Goal: Information Seeking & Learning: Understand process/instructions

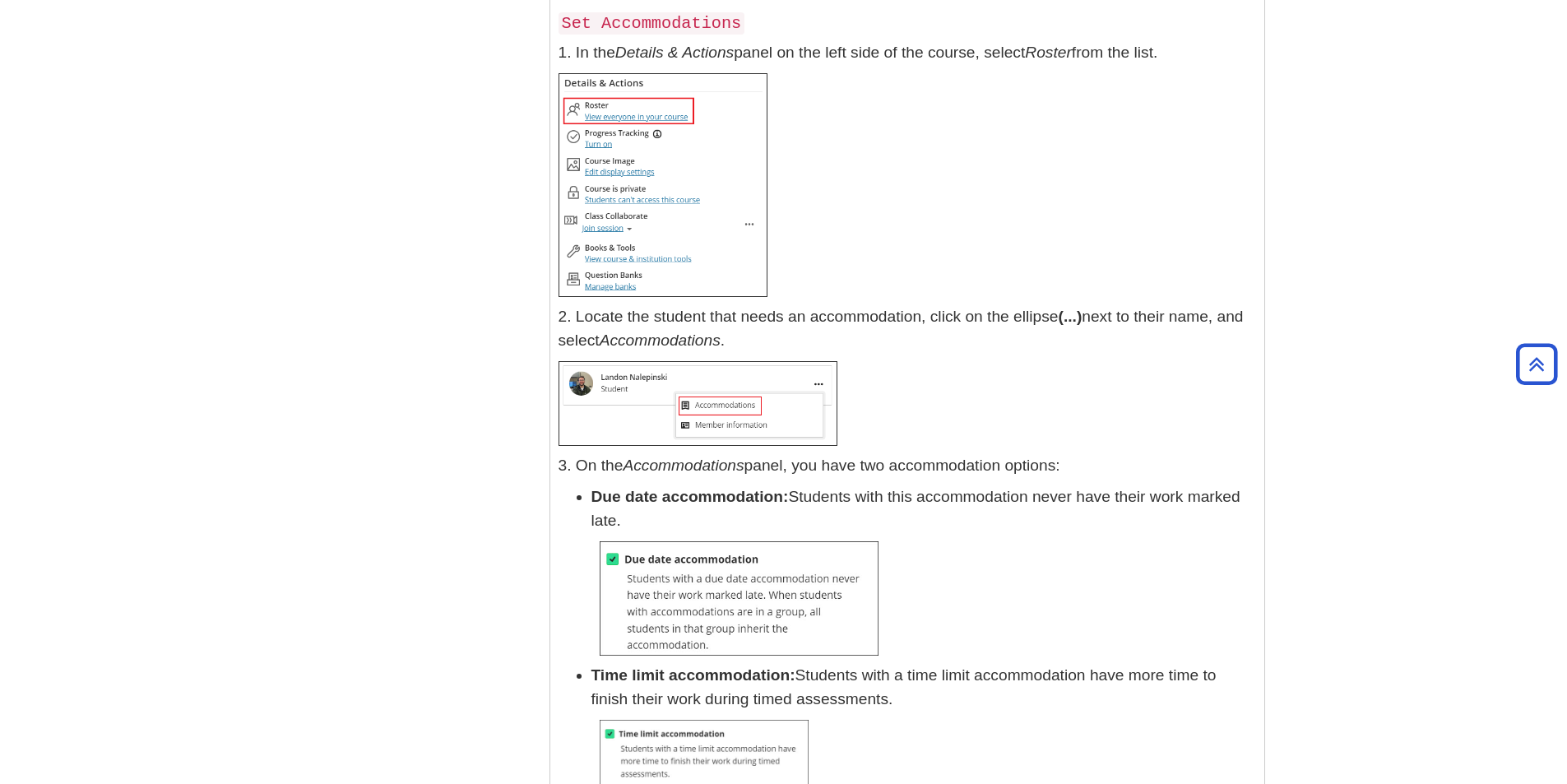
scroll to position [23097, 0]
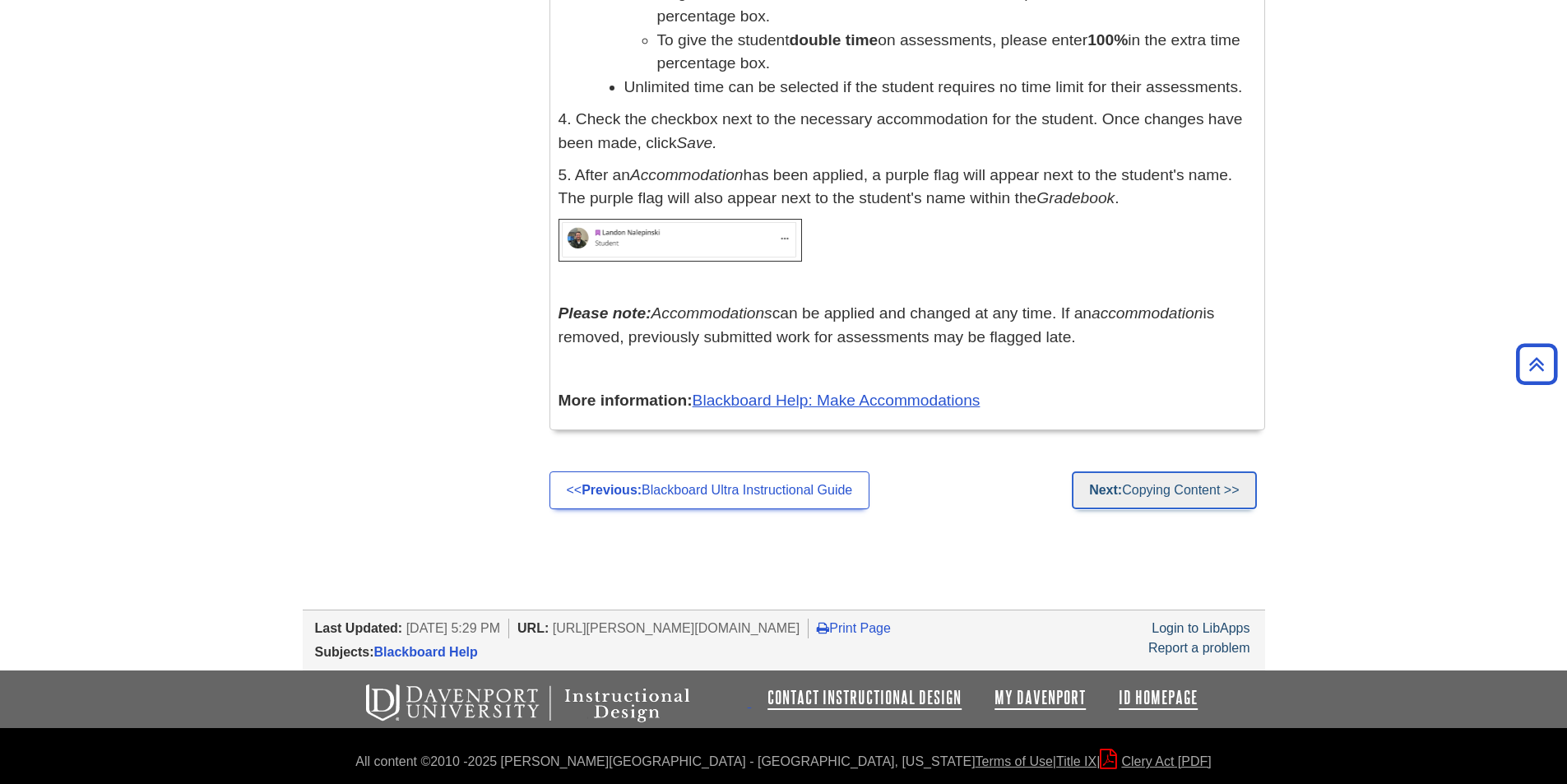
click at [1189, 489] on link "Next: Copying Content >>" at bounding box center [1164, 490] width 184 height 37
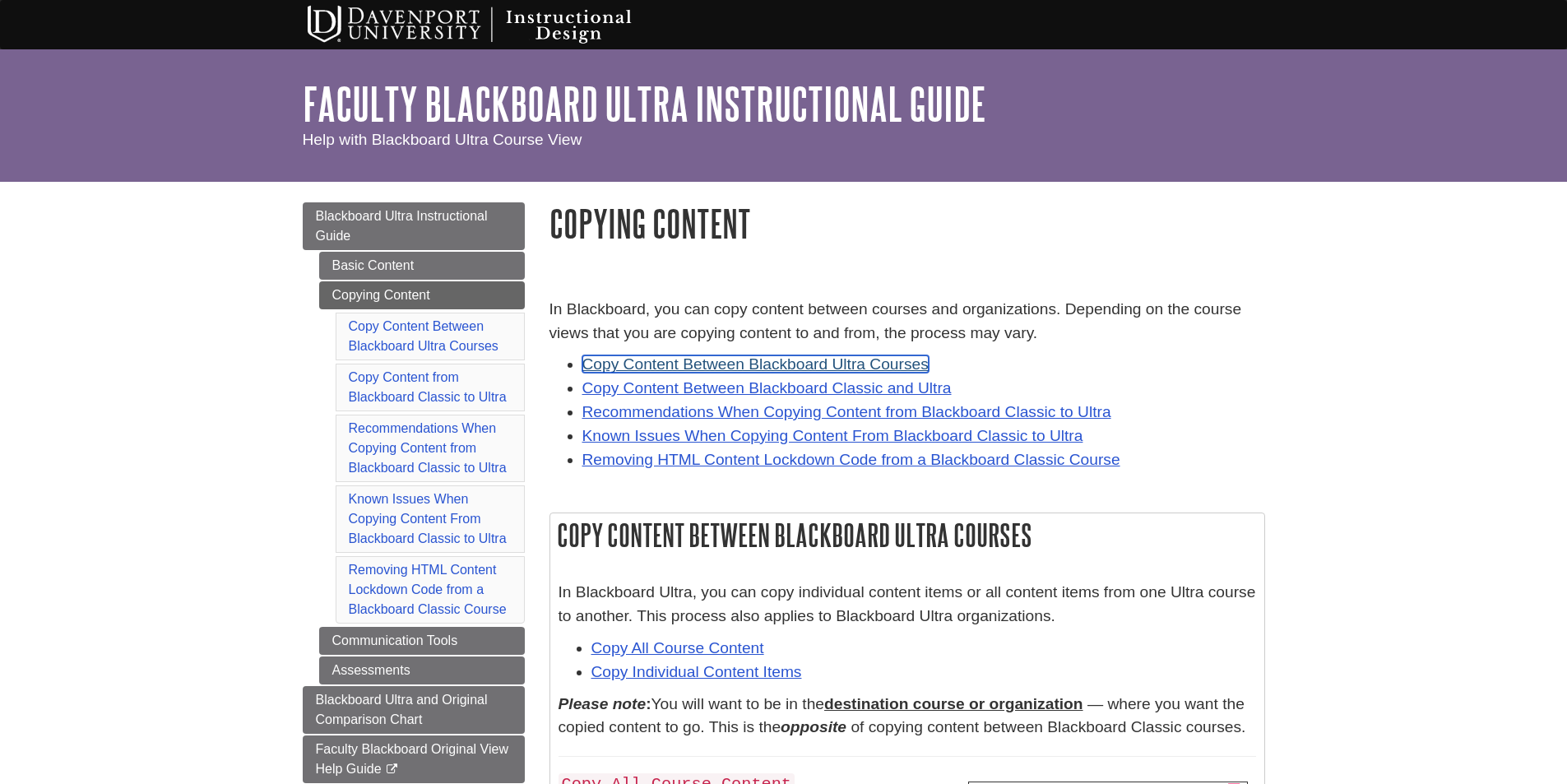
click at [702, 365] on link "Copy Content Between Blackboard Ultra Courses" at bounding box center [755, 363] width 346 height 17
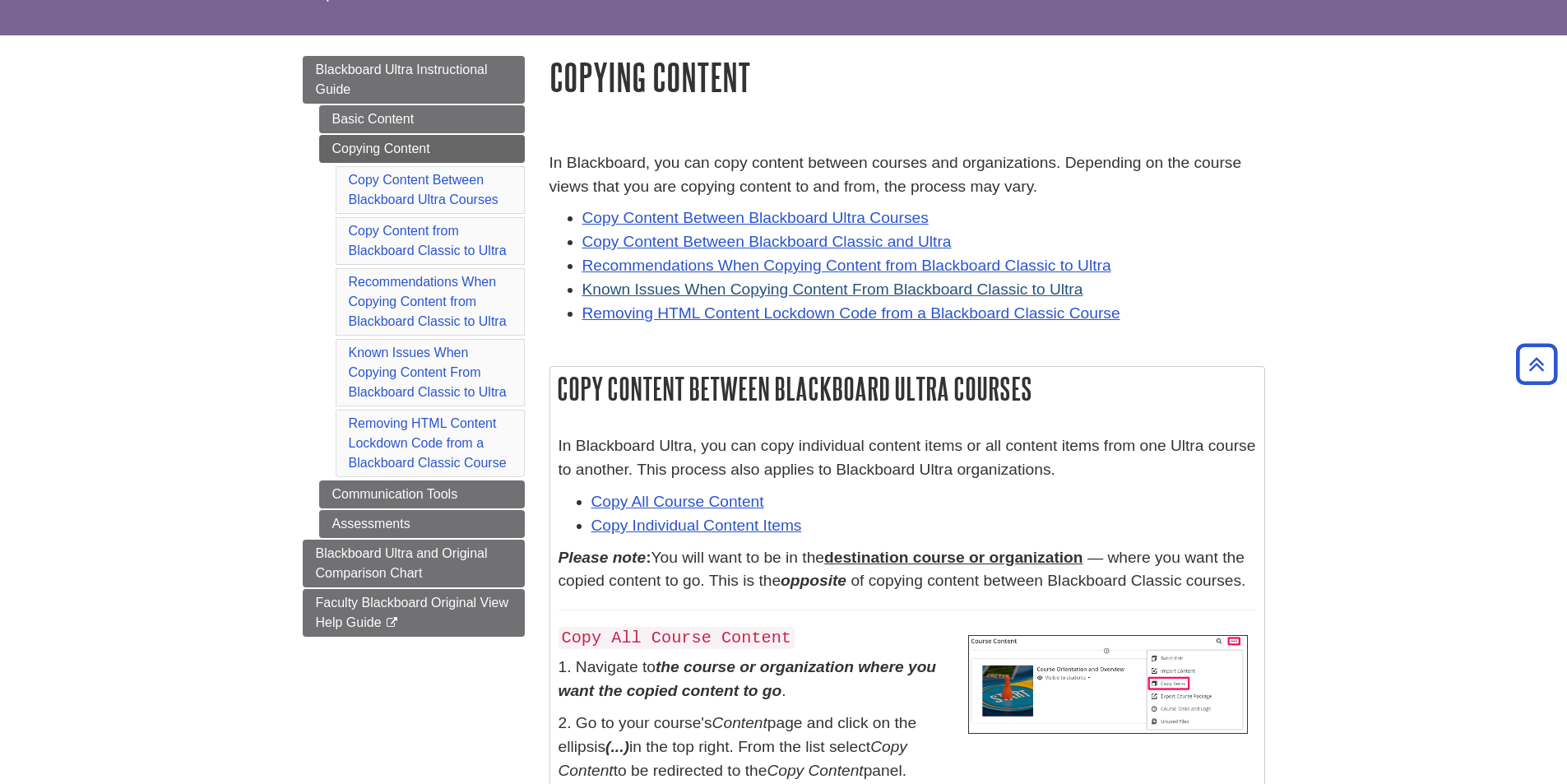
scroll to position [101, 0]
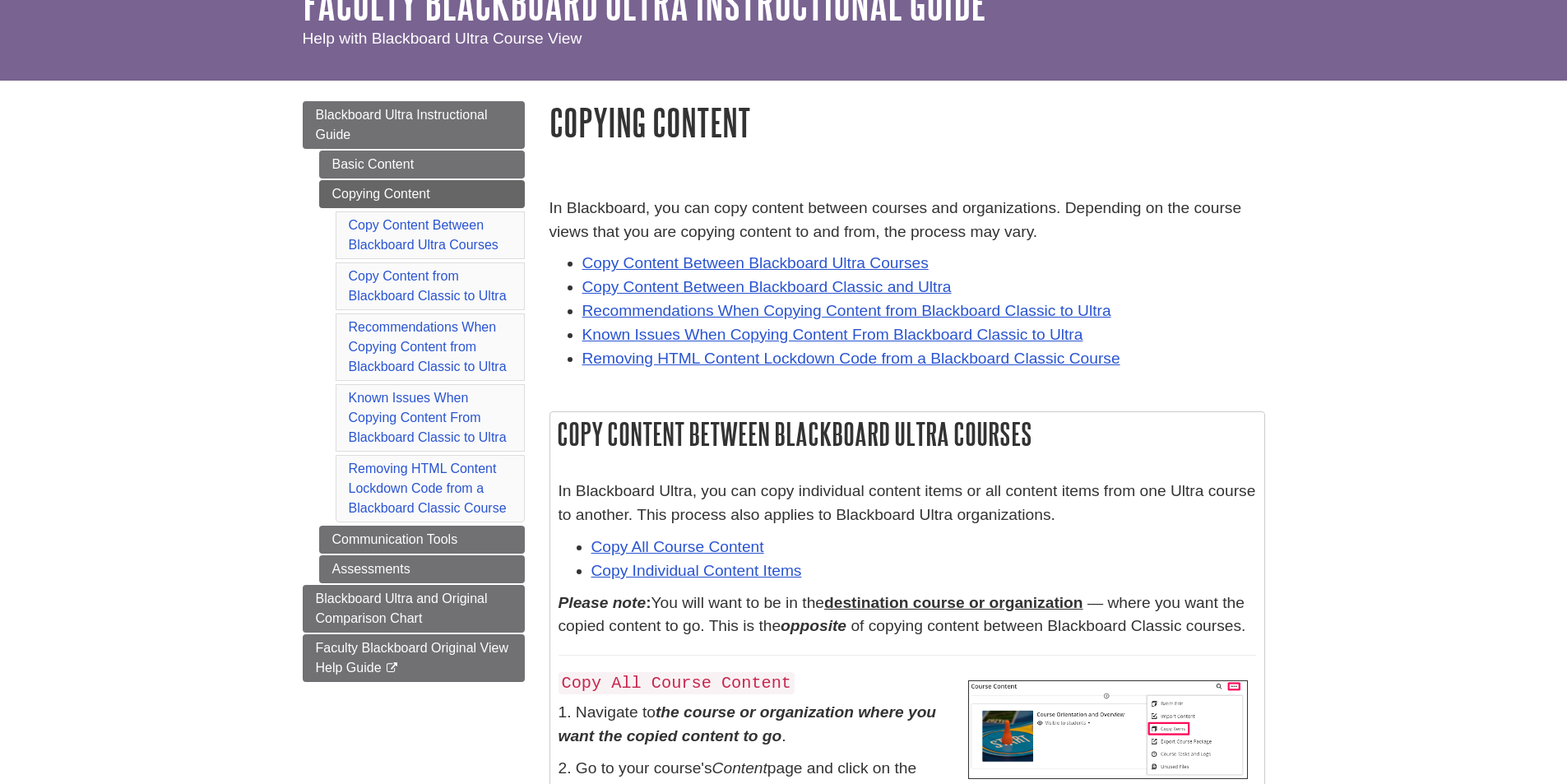
drag, startPoint x: 561, startPoint y: 433, endPoint x: 1092, endPoint y: 433, distance: 531.0
click at [1092, 433] on h2 "Copy Content Between Blackboard Ultra Courses" at bounding box center [908, 434] width 714 height 44
copy h2 "Copy Content Between Blackboard Ultra Courses"
